Goal: Task Accomplishment & Management: Use online tool/utility

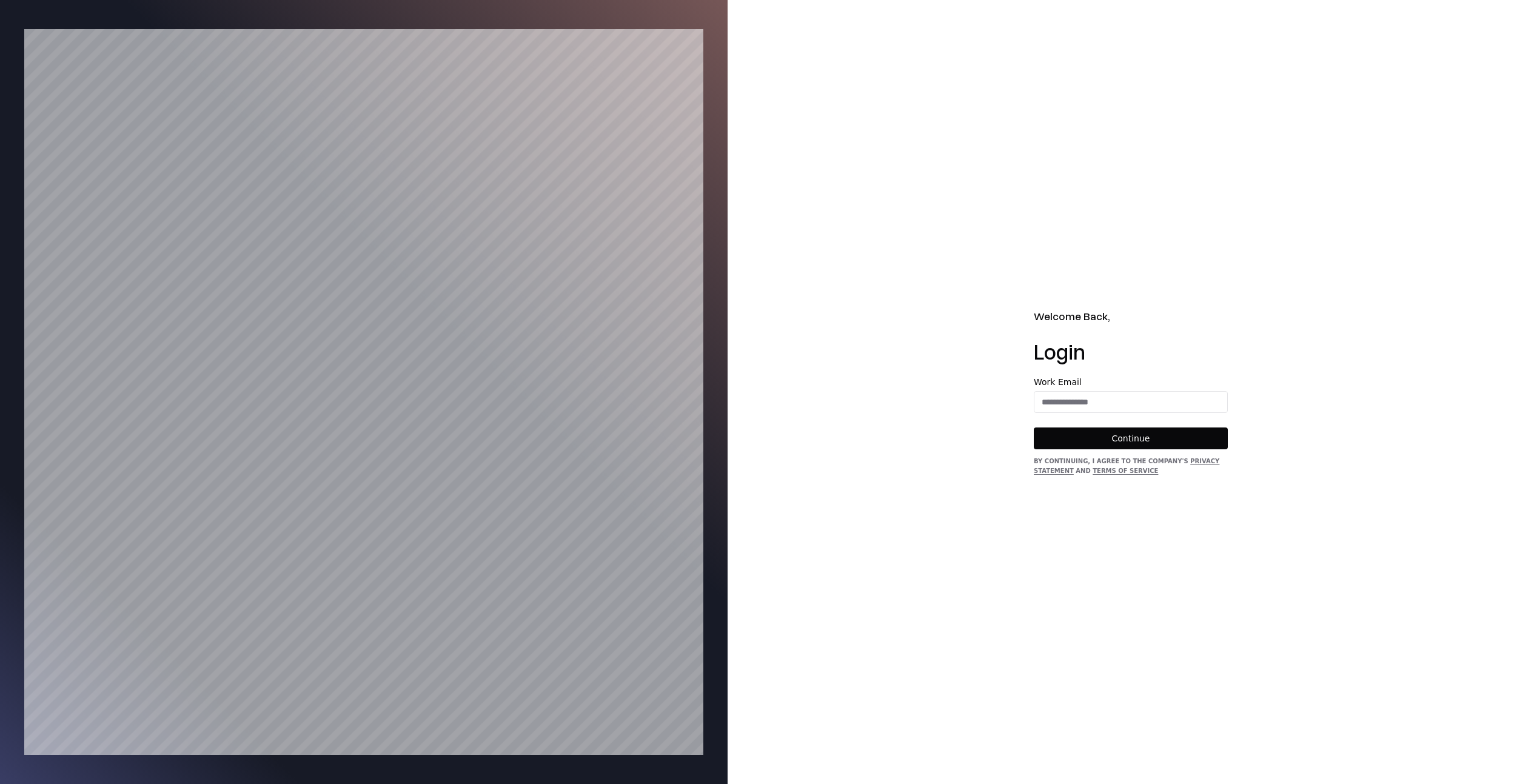
drag, startPoint x: 1177, startPoint y: 365, endPoint x: 1166, endPoint y: 408, distance: 44.4
click at [1175, 366] on div "Welcome Back, Login Work Email Continue By continuing, I agree to the Company's…" at bounding box center [1131, 392] width 194 height 168
click at [1165, 409] on input "email" at bounding box center [1131, 401] width 193 height 22
type input "**********"
click at [1162, 435] on button "Continue" at bounding box center [1131, 438] width 194 height 22
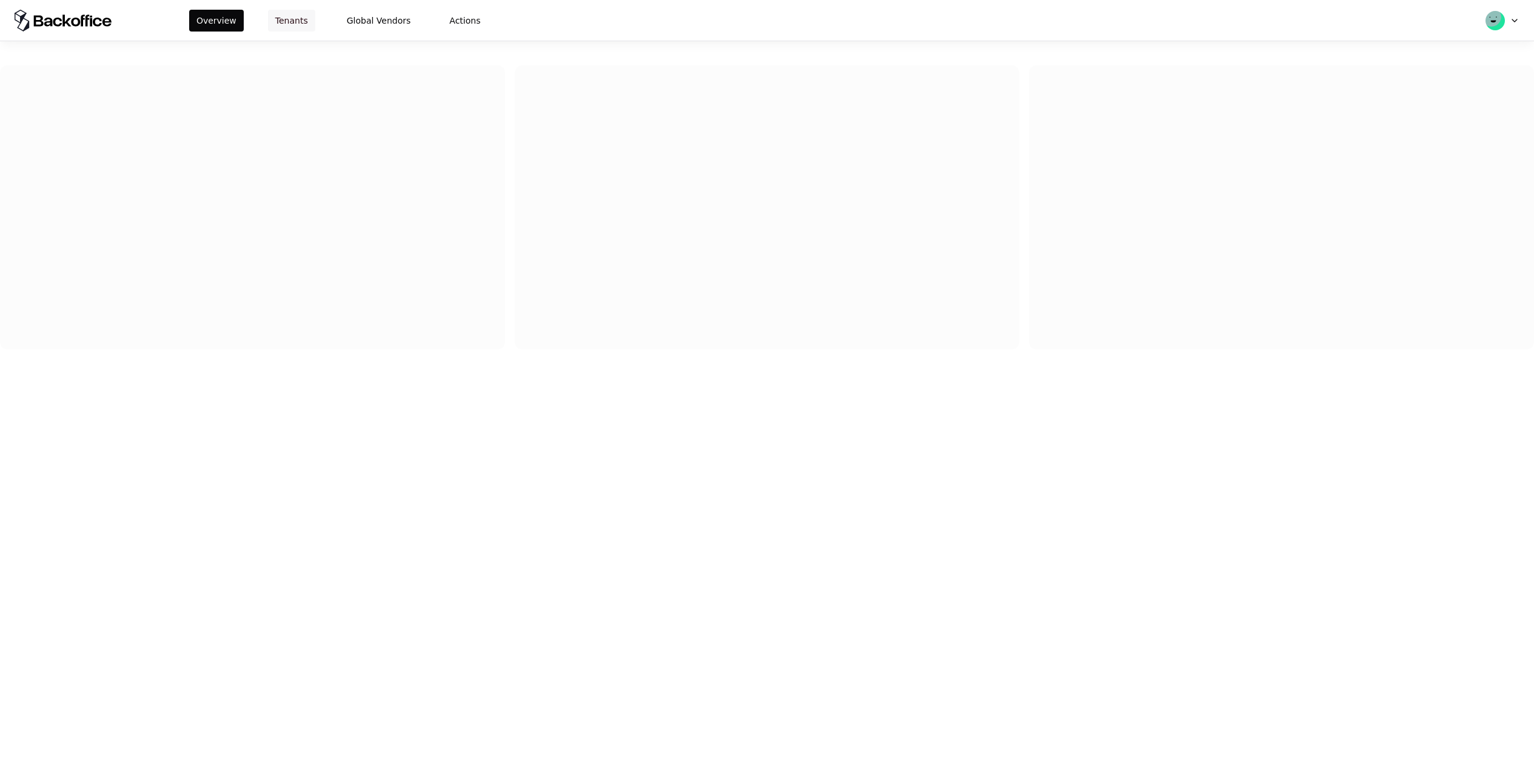
click at [262, 22] on div "Overview Tenants Global Vendors Actions" at bounding box center [339, 20] width 299 height 22
click at [275, 24] on button "Tenants" at bounding box center [291, 20] width 47 height 22
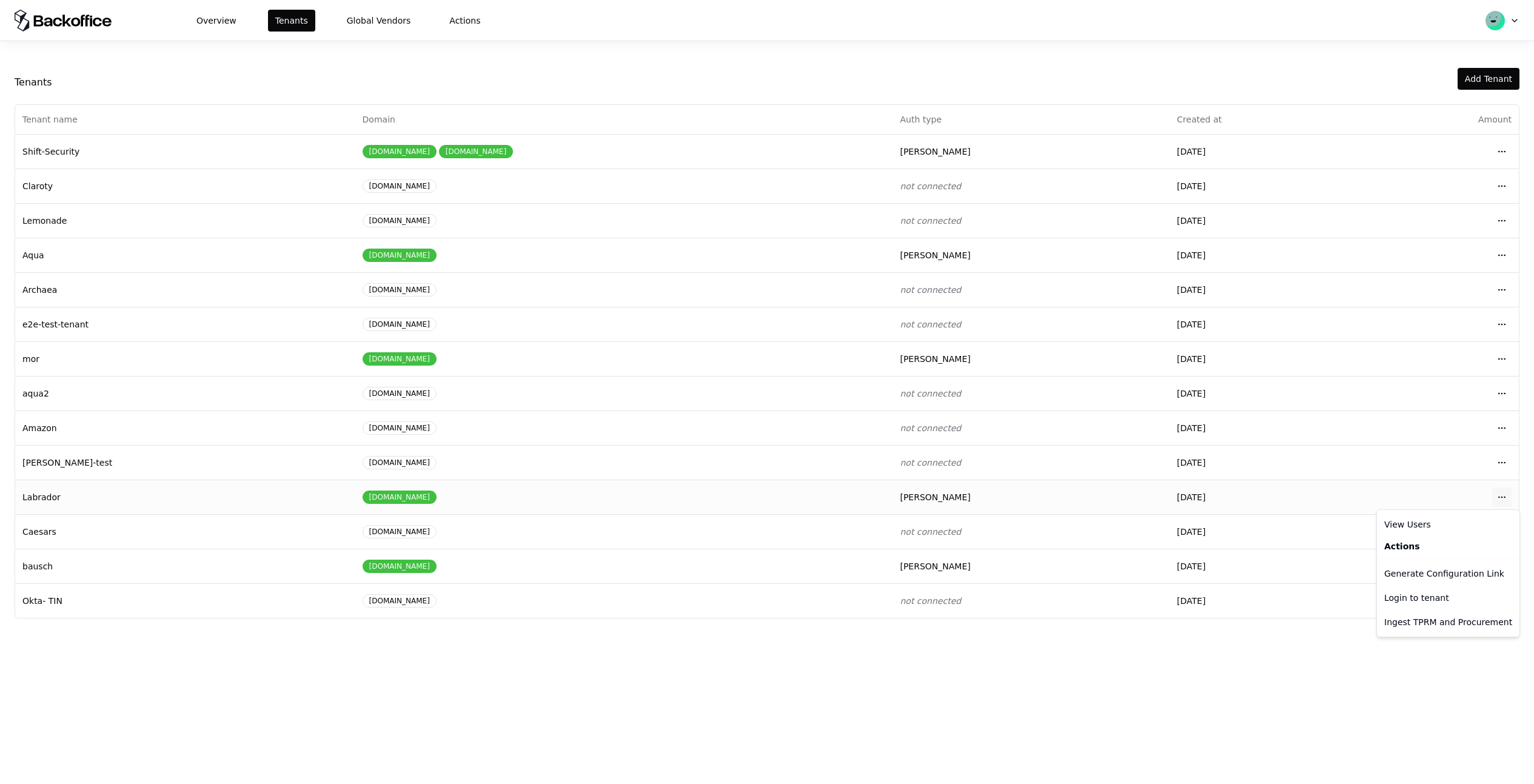
click at [1497, 499] on html "Overview Tenants Global Vendors Actions Tenants Add Tenant Tenant name Domain A…" at bounding box center [767, 392] width 1534 height 784
click at [1427, 593] on div "Login to tenant" at bounding box center [1448, 597] width 138 height 24
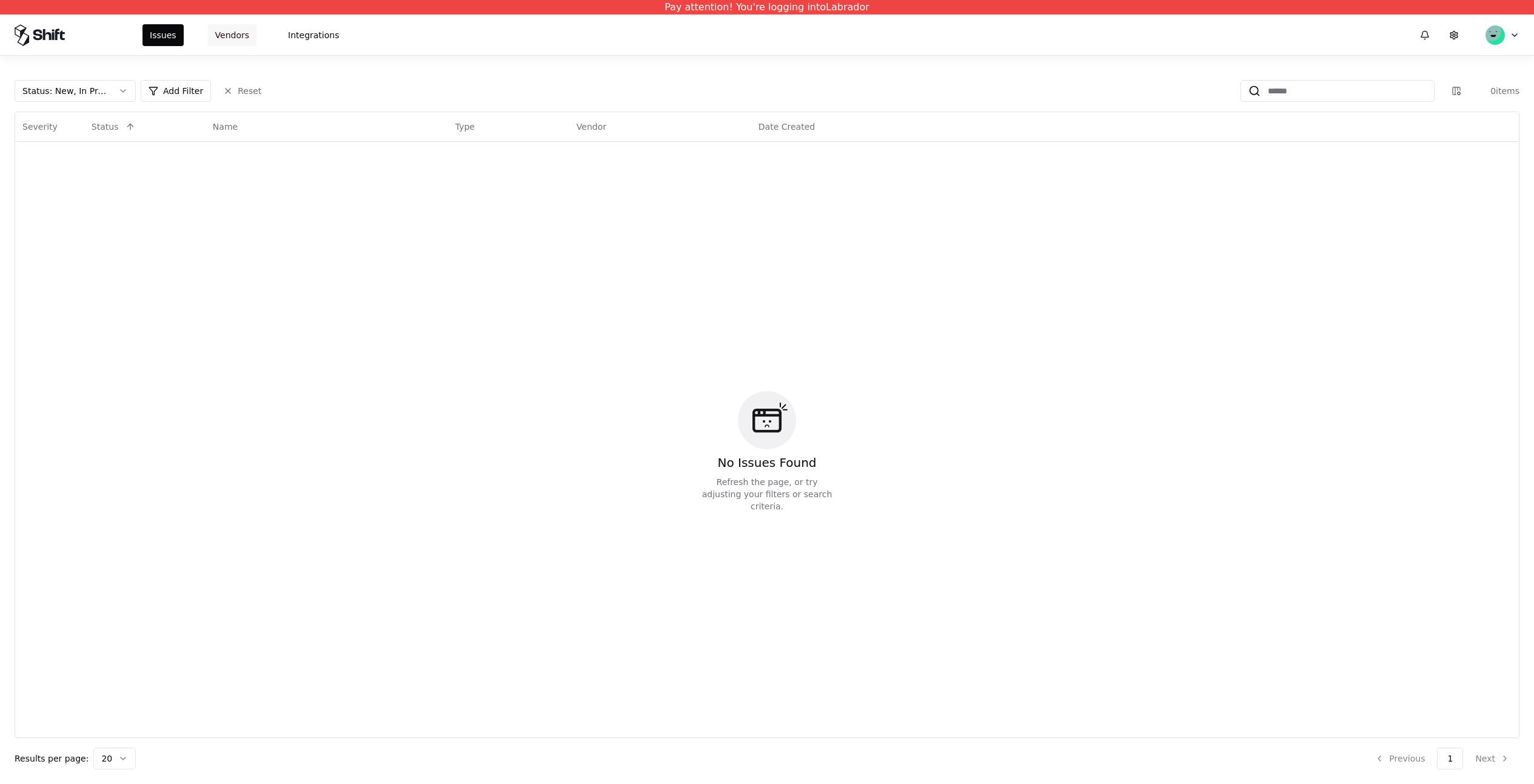
click at [235, 40] on button "Vendors" at bounding box center [232, 34] width 49 height 22
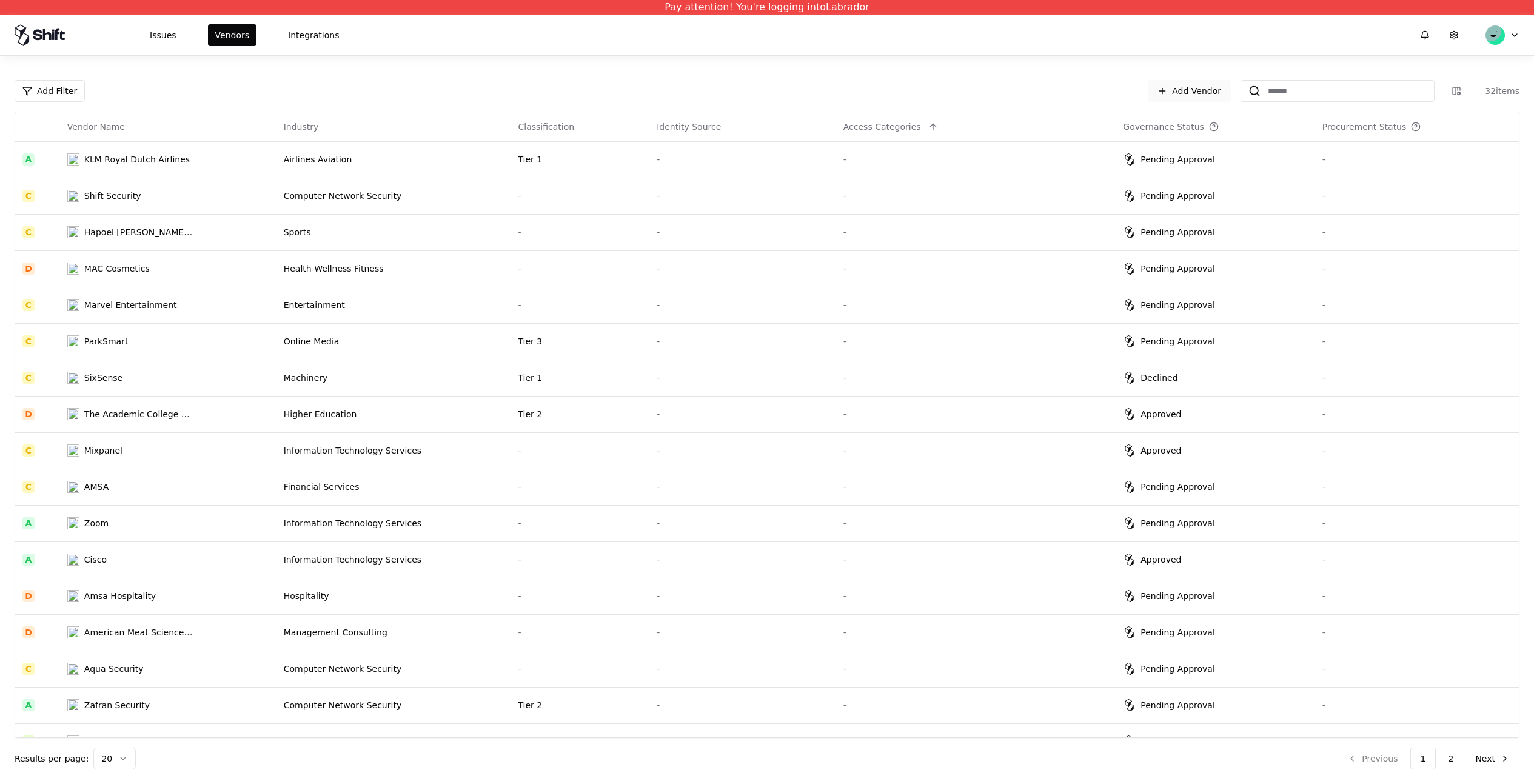
click at [1182, 90] on link "Add Vendor" at bounding box center [1189, 90] width 83 height 22
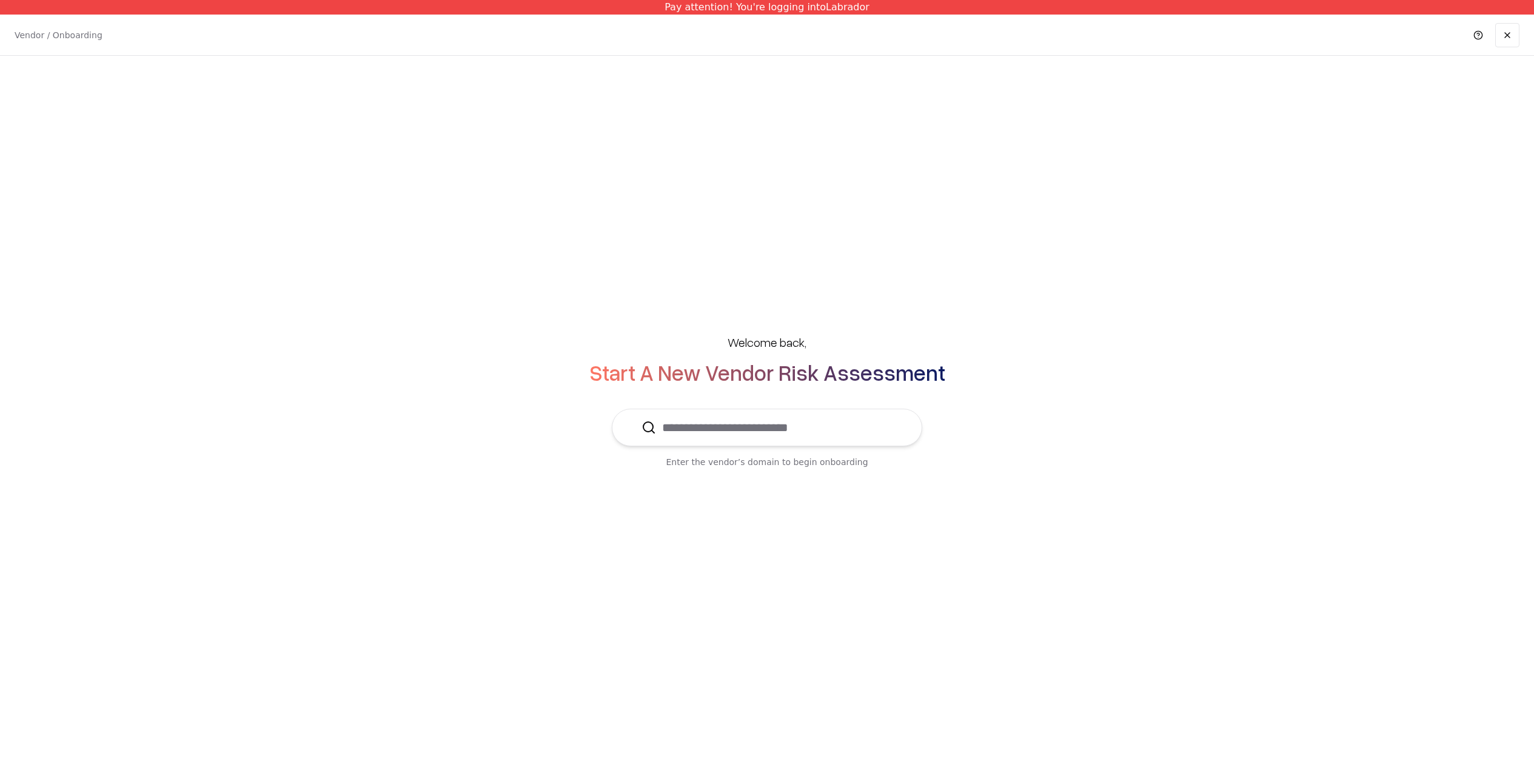
click at [800, 428] on input "text" at bounding box center [774, 427] width 236 height 37
click at [718, 453] on div "Shift Security [DOMAIN_NAME]" at bounding box center [767, 463] width 268 height 24
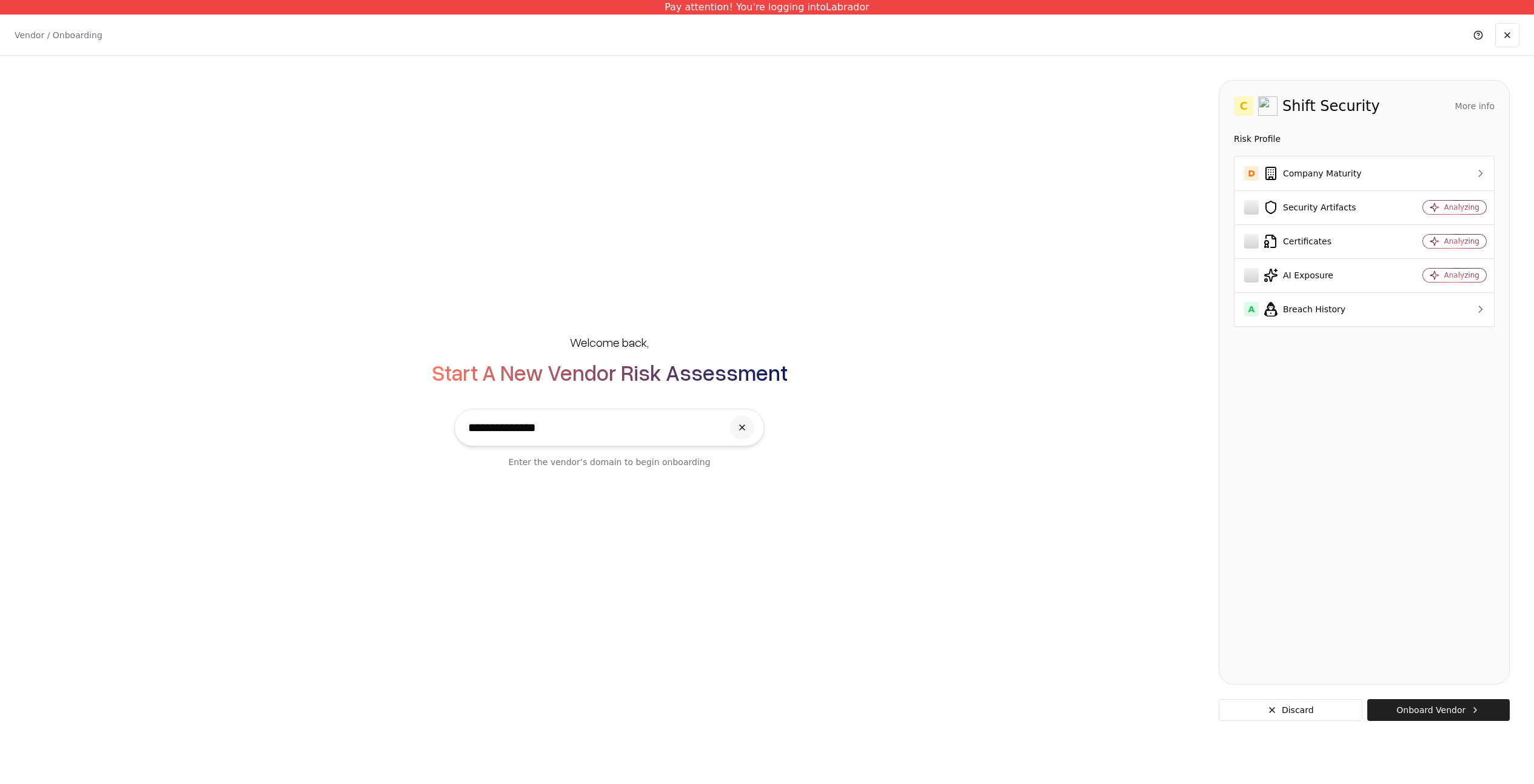
type input "**********"
click at [1413, 706] on button "Onboard Vendor" at bounding box center [1438, 709] width 143 height 22
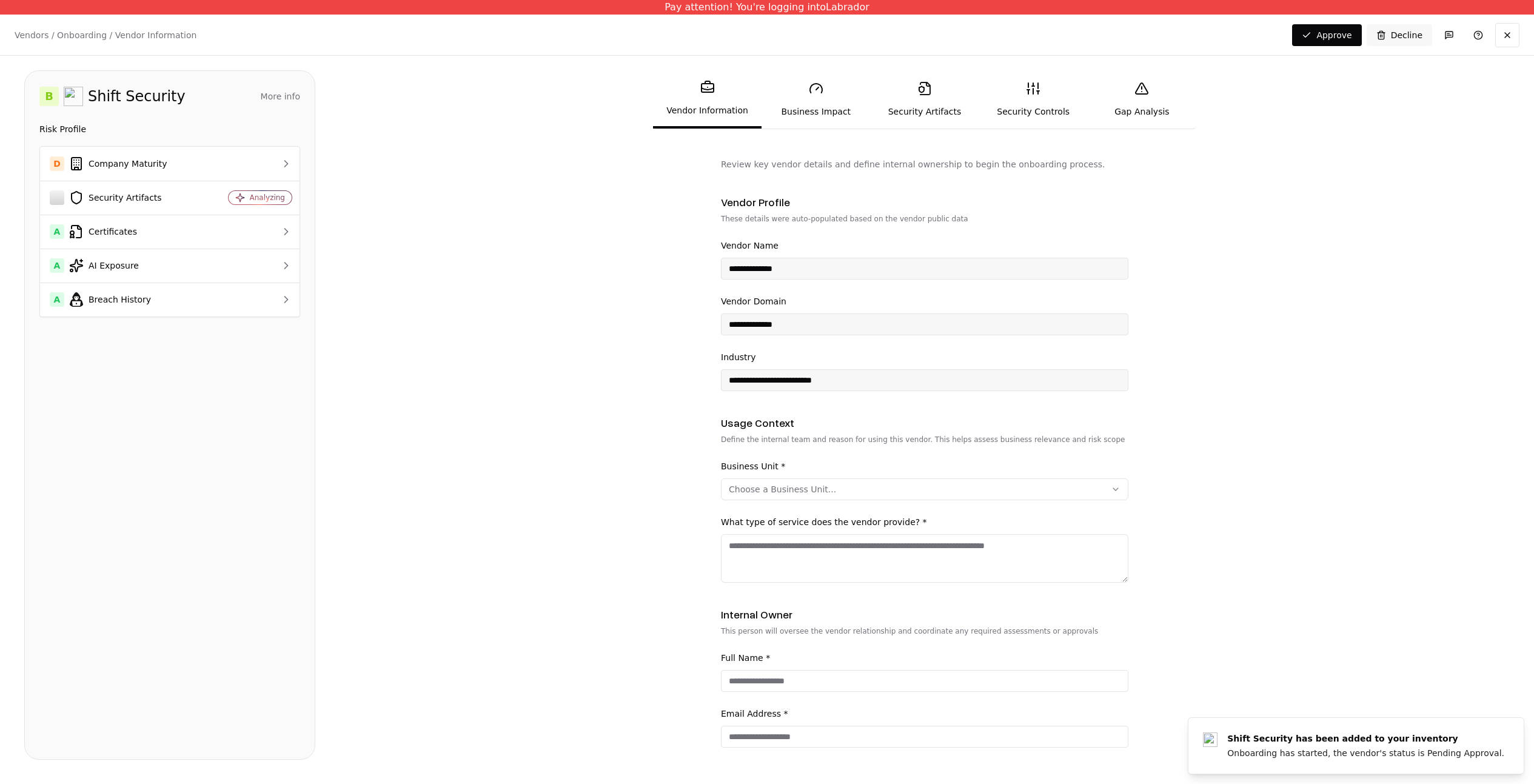
drag, startPoint x: 837, startPoint y: 91, endPoint x: 843, endPoint y: 95, distance: 7.2
click at [837, 91] on link "Business Impact" at bounding box center [816, 99] width 108 height 56
